Goal: Register for event/course

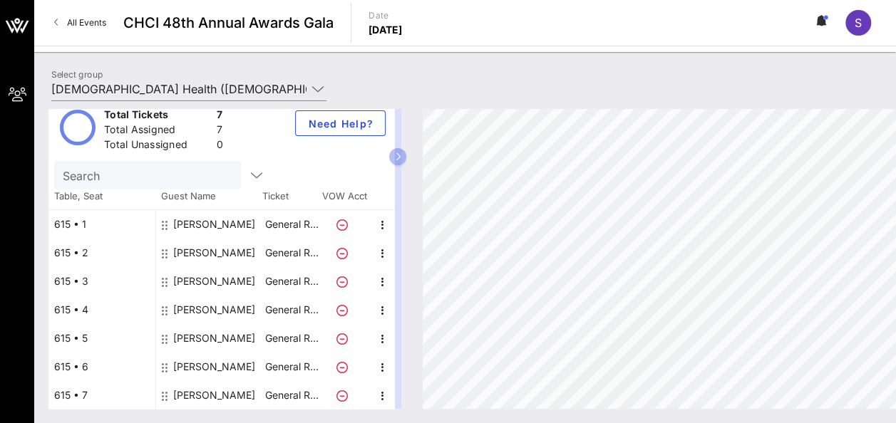
scroll to position [14, 0]
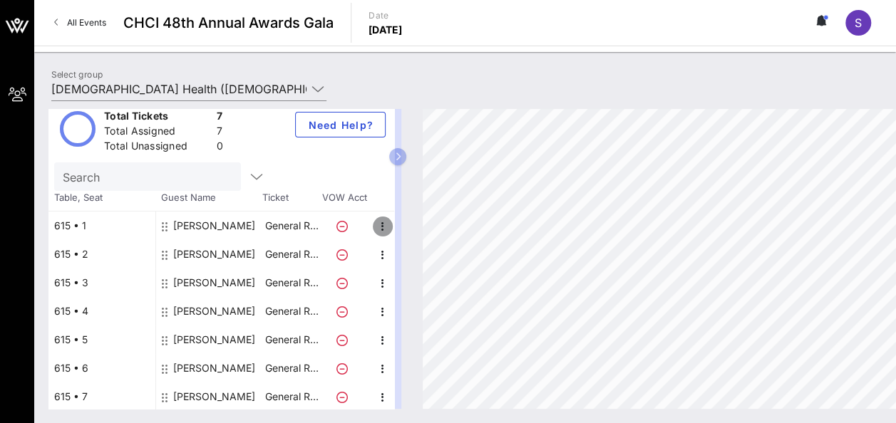
click at [381, 223] on icon "button" at bounding box center [382, 226] width 17 height 17
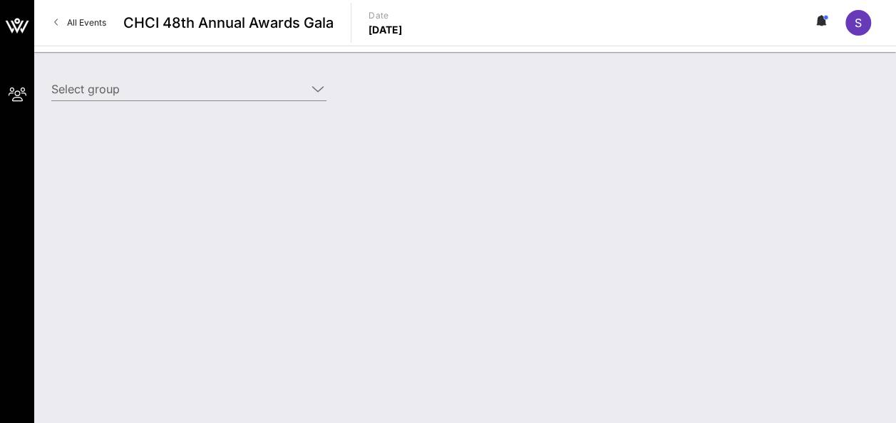
type input "[DEMOGRAPHIC_DATA] Health ([DEMOGRAPHIC_DATA] Health) [[PERSON_NAME], [PERSON_N…"
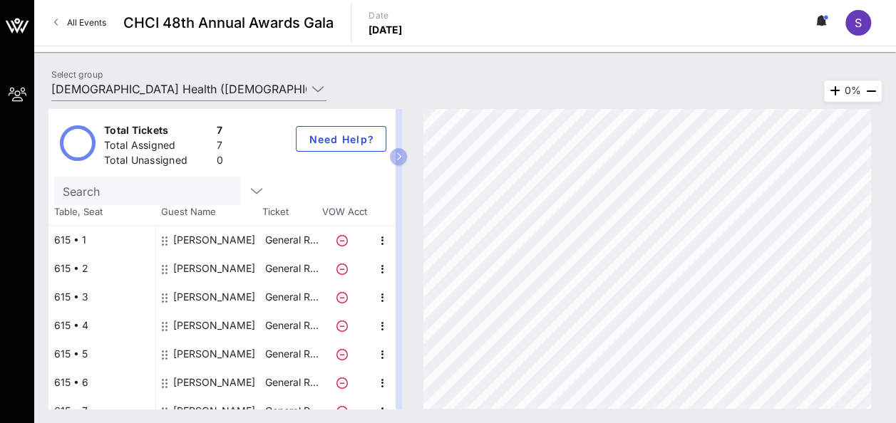
scroll to position [16, 0]
